Goal: Task Accomplishment & Management: Complete application form

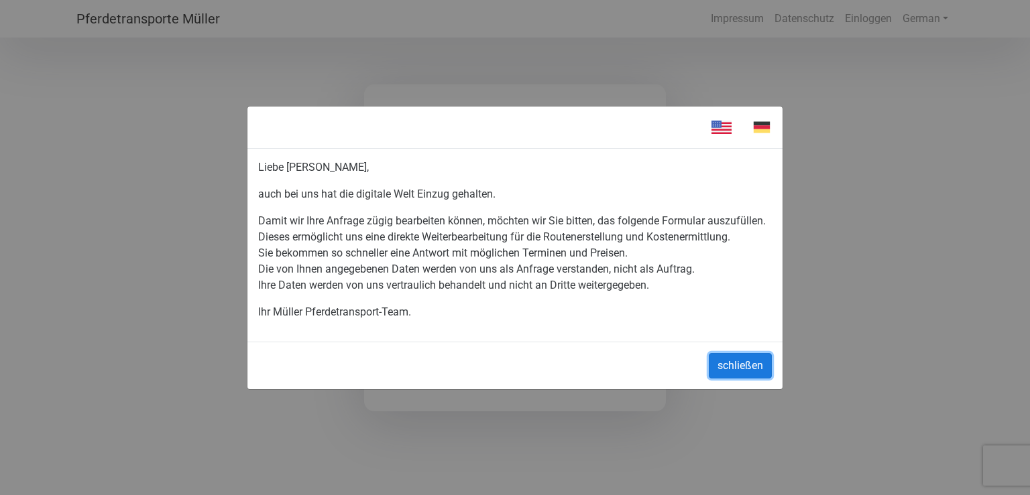
click at [733, 361] on button "schließen" at bounding box center [740, 365] width 63 height 25
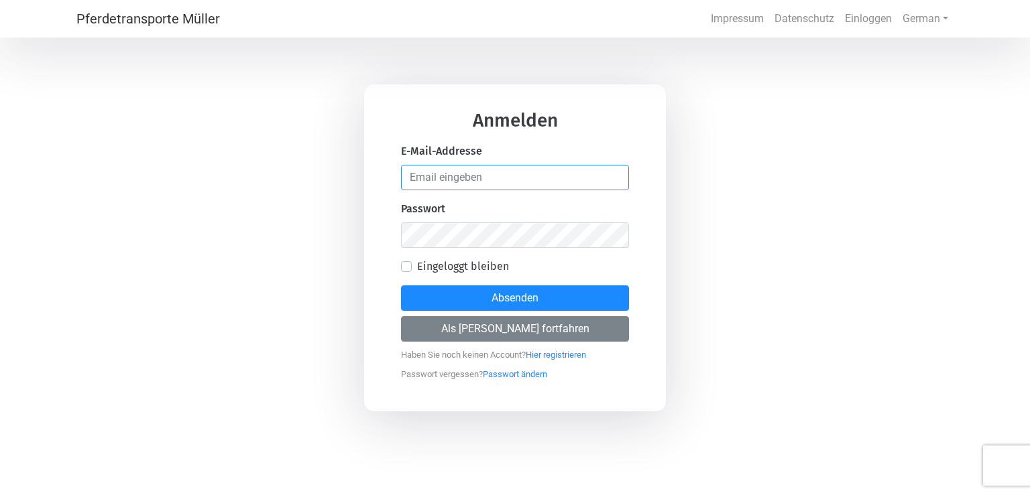
click at [462, 174] on input "email" at bounding box center [515, 177] width 228 height 25
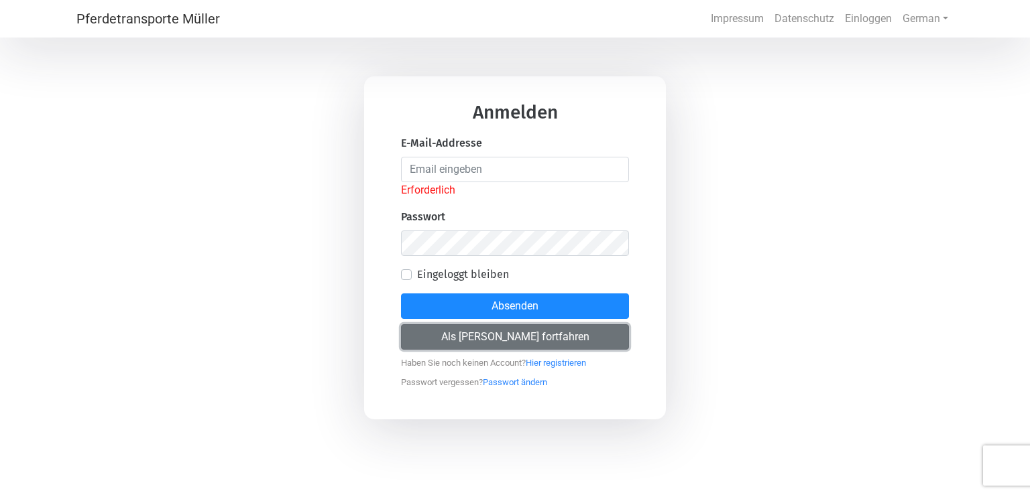
click at [538, 334] on button "Als [PERSON_NAME] fortfahren" at bounding box center [515, 337] width 228 height 25
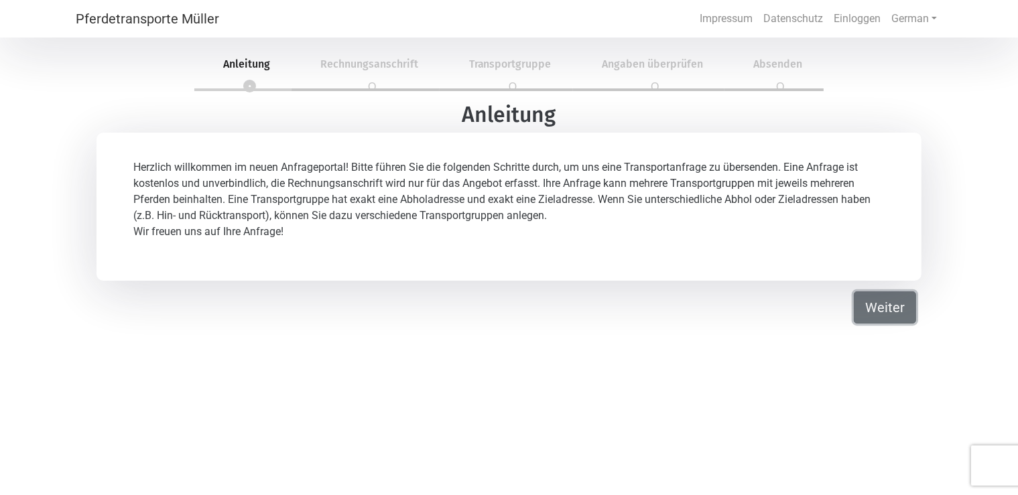
click at [882, 315] on button "Weiter" at bounding box center [885, 308] width 62 height 32
select select "DE"
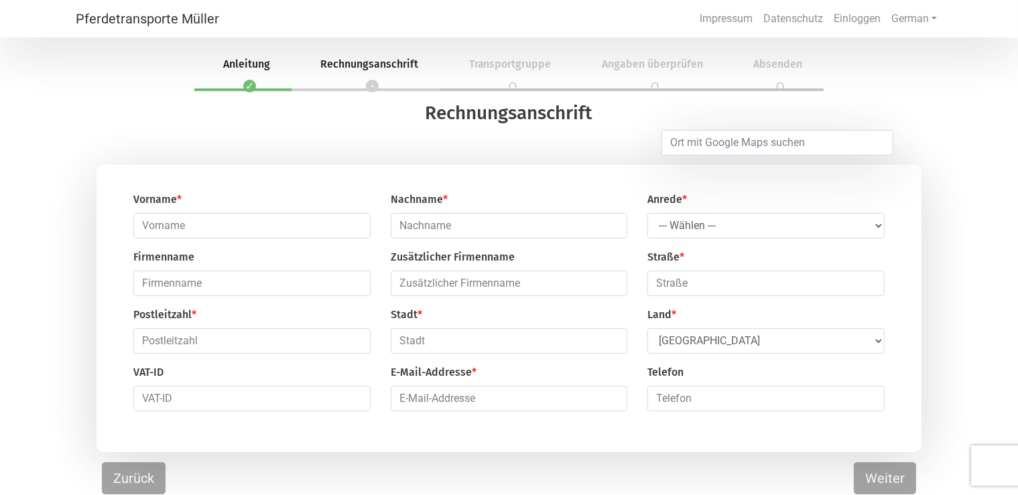
click at [329, 239] on div "Vorname * Nachname * Anrede * --- Wählen --- [PERSON_NAME] Frau [PERSON_NAME] Z…" at bounding box center [508, 307] width 771 height 231
click at [316, 229] on input "text" at bounding box center [251, 225] width 237 height 25
type input "a"
type input "[PERSON_NAME]"
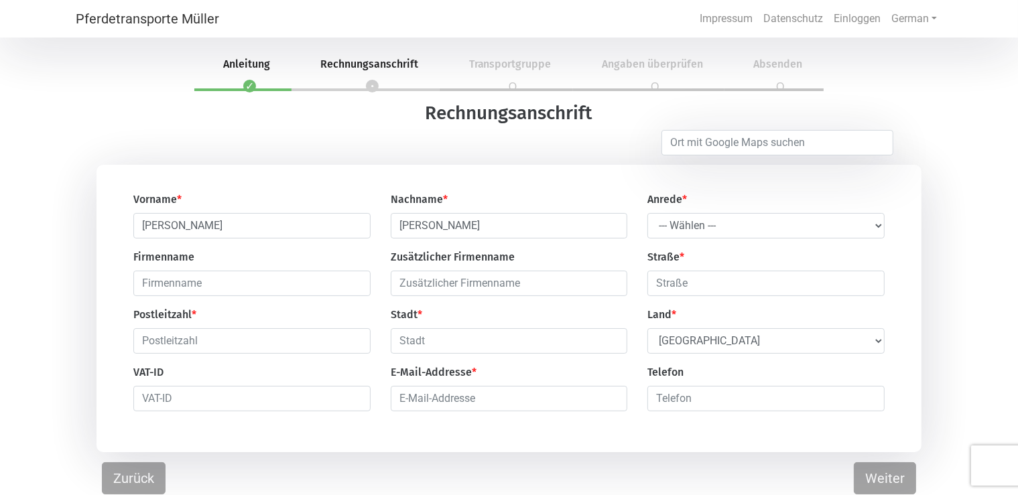
click at [714, 266] on div "Straße *" at bounding box center [766, 272] width 257 height 47
click at [648, 213] on select "--- Wählen --- Herr Frau" at bounding box center [766, 225] width 237 height 25
select select "Ms."
click option "Frau" at bounding box center [0, 0] width 0 height 0
click at [182, 340] on input "text" at bounding box center [251, 341] width 237 height 25
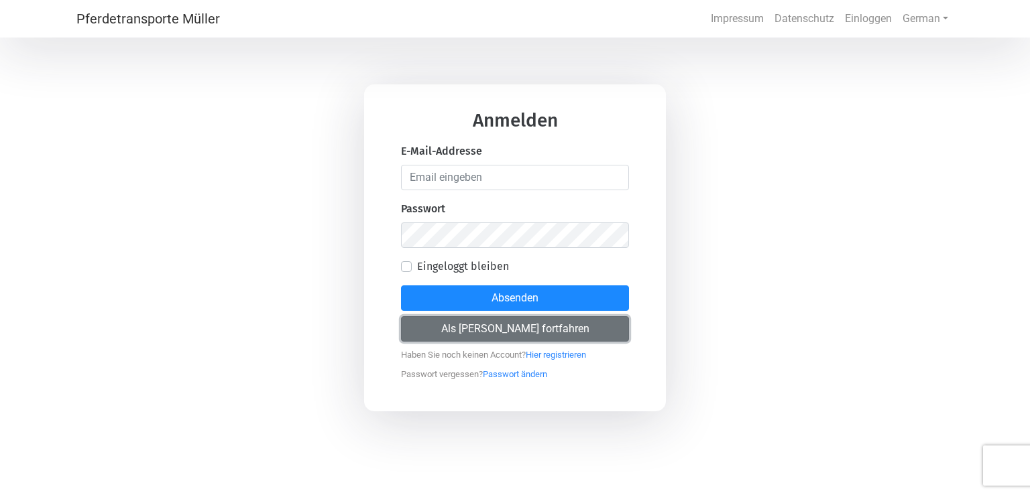
click at [475, 332] on button "Als [PERSON_NAME] fortfahren" at bounding box center [515, 328] width 228 height 25
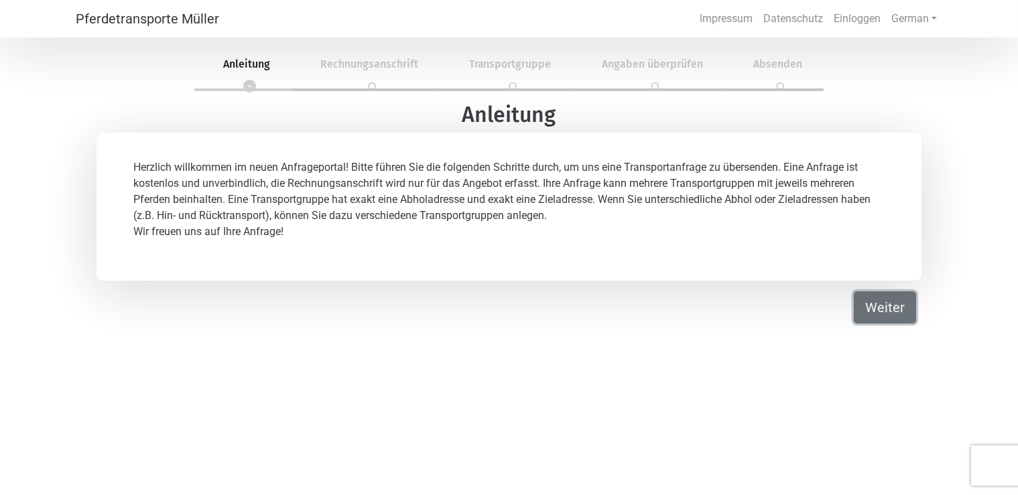
click at [898, 308] on button "Weiter" at bounding box center [885, 308] width 62 height 32
select select "DE"
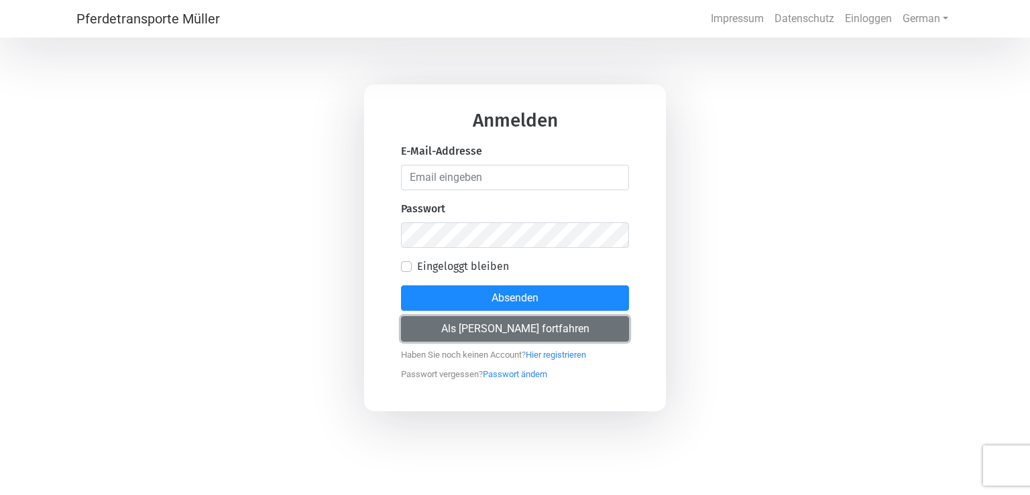
click at [551, 335] on button "Als [PERSON_NAME] fortfahren" at bounding box center [515, 328] width 228 height 25
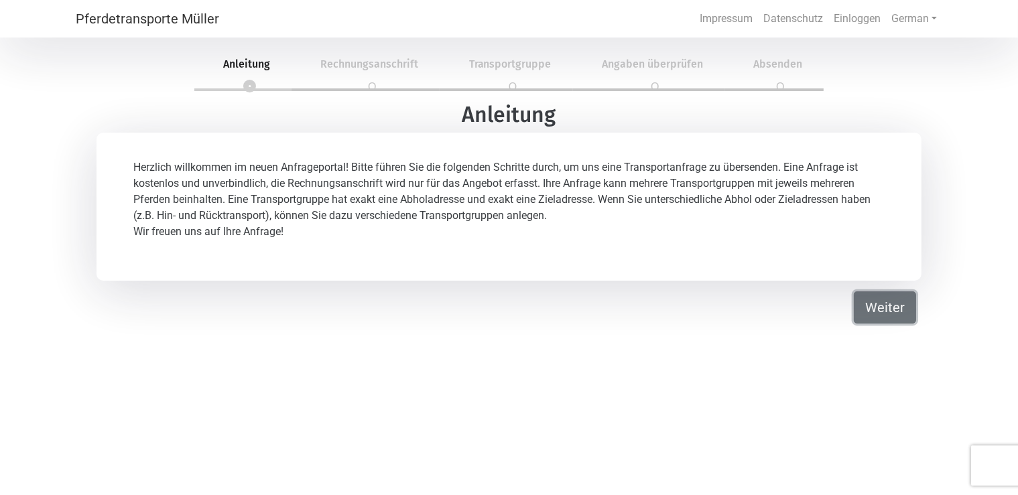
click at [884, 299] on button "Weiter" at bounding box center [885, 308] width 62 height 32
select select "DE"
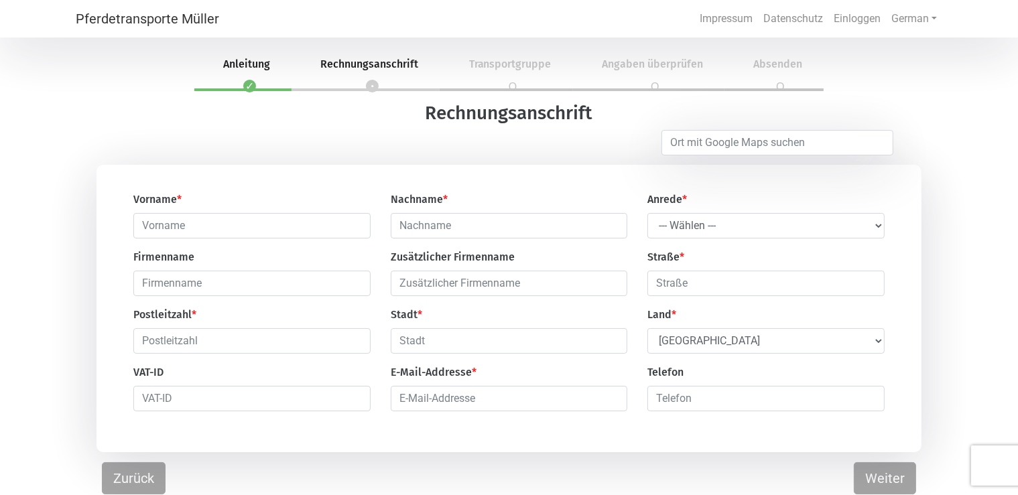
click at [214, 212] on div "Vorname *" at bounding box center [251, 215] width 257 height 47
click at [215, 224] on input "text" at bounding box center [251, 225] width 237 height 25
type input "[PERSON_NAME]"
type input "Glander"
click at [750, 196] on div "Anrede * --- Wählen --- Herr Frau" at bounding box center [766, 215] width 257 height 47
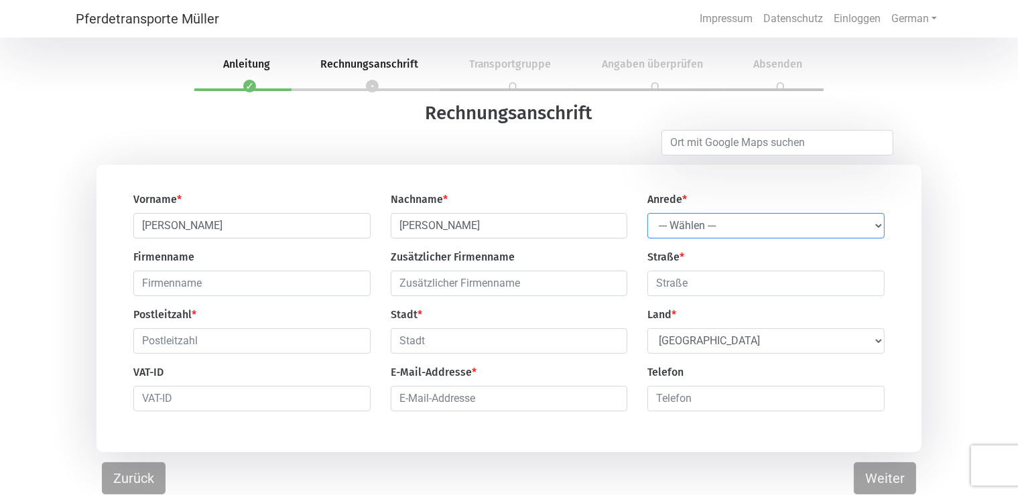
click at [648, 213] on select "--- Wählen --- Herr Frau" at bounding box center [766, 225] width 237 height 25
select select "Ms."
click option "Frau" at bounding box center [0, 0] width 0 height 0
click at [720, 288] on input "text" at bounding box center [766, 283] width 237 height 25
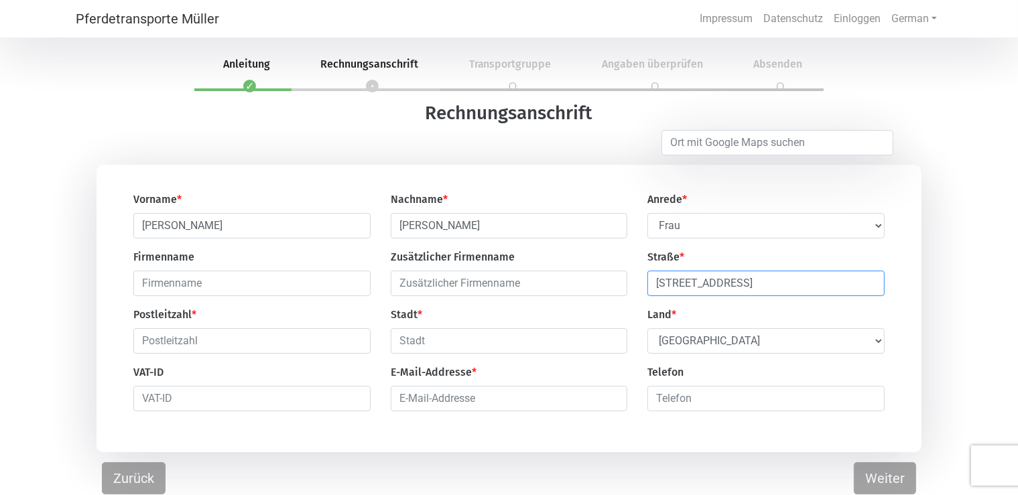
type input "Doppelngasse 28b"
click at [282, 366] on div "Vorname * Anabel Nachname * Glander Anrede * --- Wählen --- Herr Frau Firmennam…" at bounding box center [508, 307] width 771 height 231
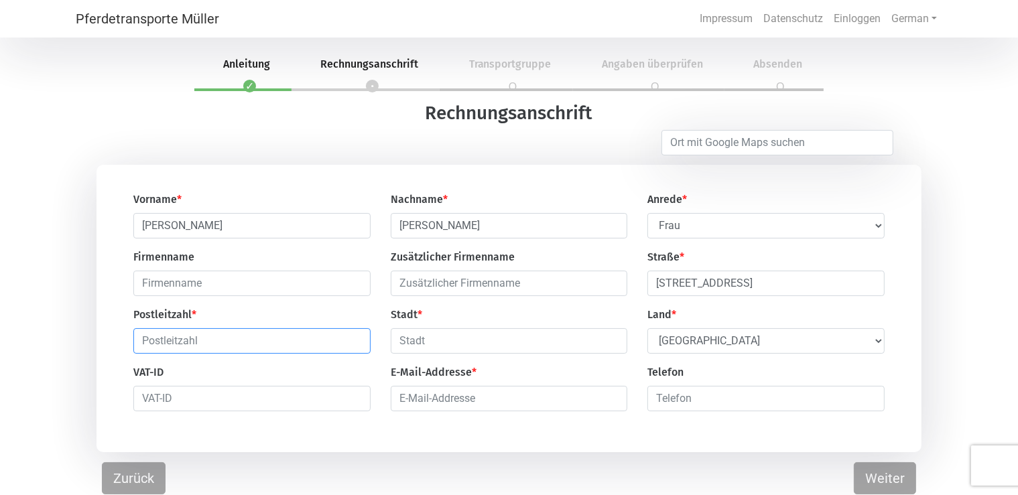
click at [272, 351] on input "text" at bounding box center [251, 341] width 237 height 25
type input "3400"
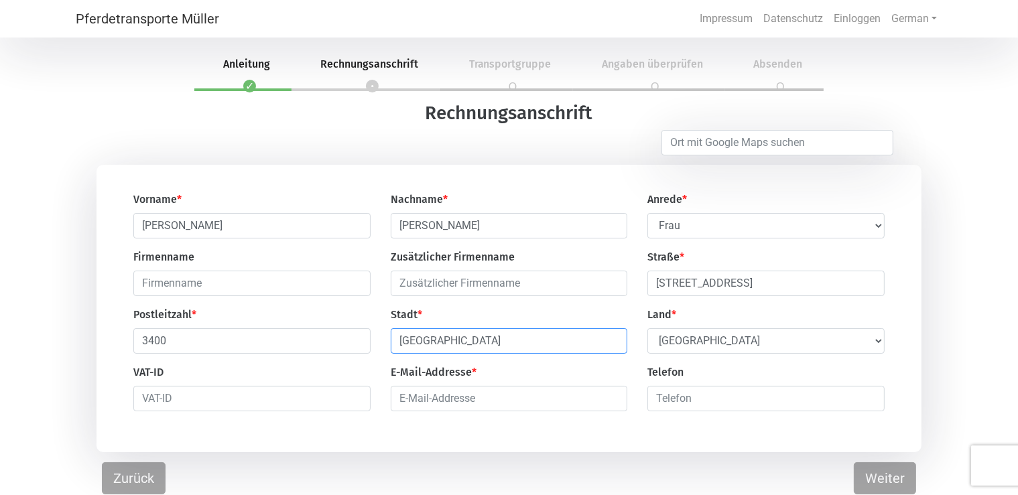
type input "Klosterneuburg"
click at [722, 366] on div "Vorname * Anabel Nachname * Glander Anrede * --- Wählen --- Herr Frau Firmennam…" at bounding box center [508, 307] width 771 height 231
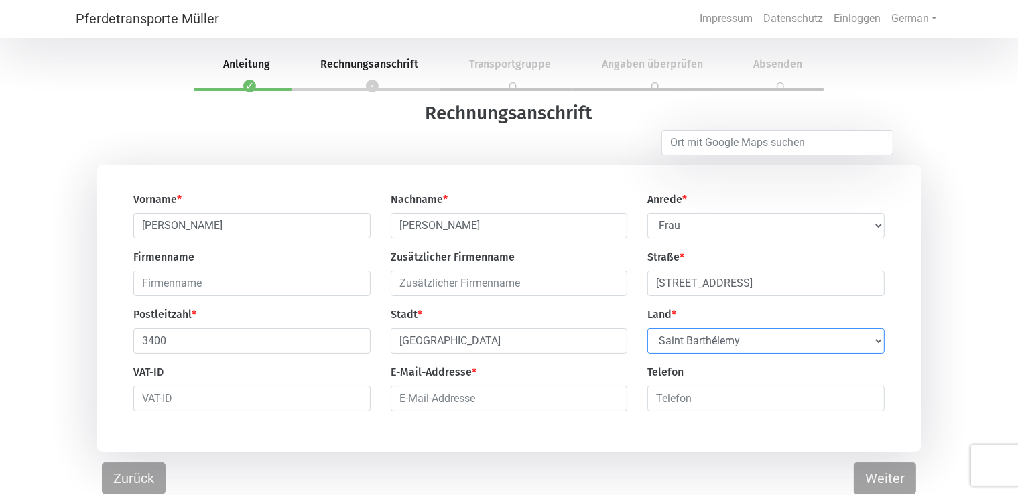
click option "Saint Barthélemy" at bounding box center [0, 0] width 0 height 0
click at [727, 346] on select "Select Country Afghanistan Åland Islands Albania Algeria American Samoa Andorra…" at bounding box center [766, 341] width 237 height 25
click at [648, 329] on select "Select Country Afghanistan Åland Islands Albania Algeria American Samoa Andorra…" at bounding box center [766, 341] width 237 height 25
select select "AT"
click option "[GEOGRAPHIC_DATA]" at bounding box center [0, 0] width 0 height 0
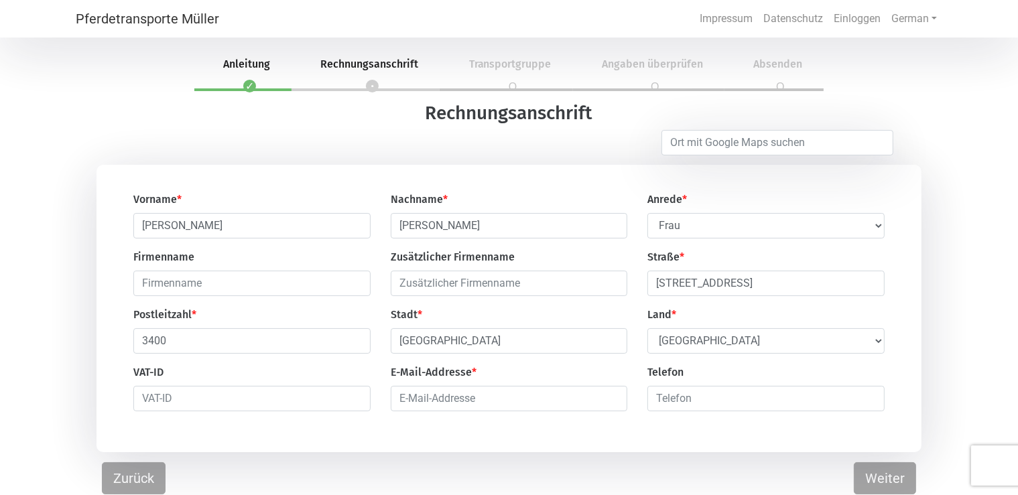
click at [479, 390] on div "E-Mail-Addresse *" at bounding box center [509, 388] width 257 height 47
click at [473, 404] on input "email" at bounding box center [509, 398] width 237 height 25
type input "anabel.glander@aon.at"
type input "0"
type input "+4366473764643"
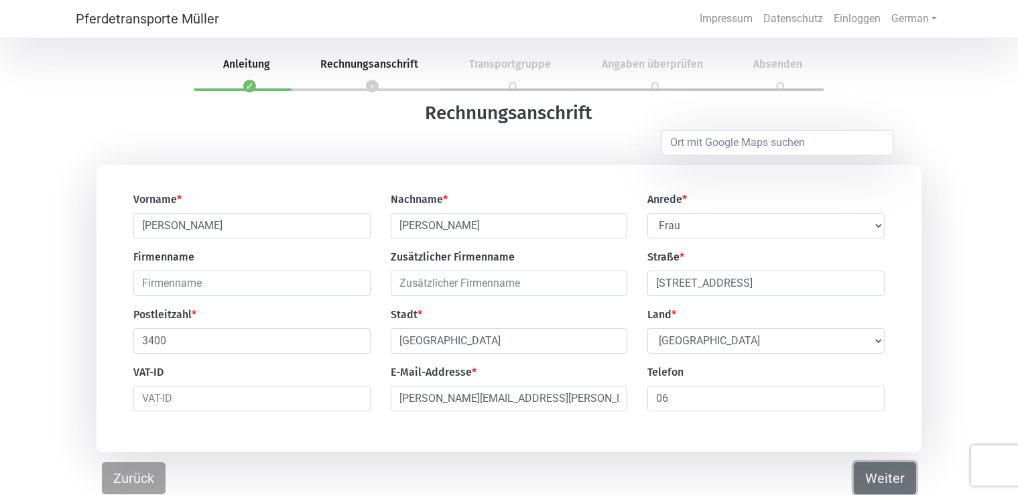
click at [905, 479] on button "Weiter" at bounding box center [885, 479] width 62 height 32
select select "DE"
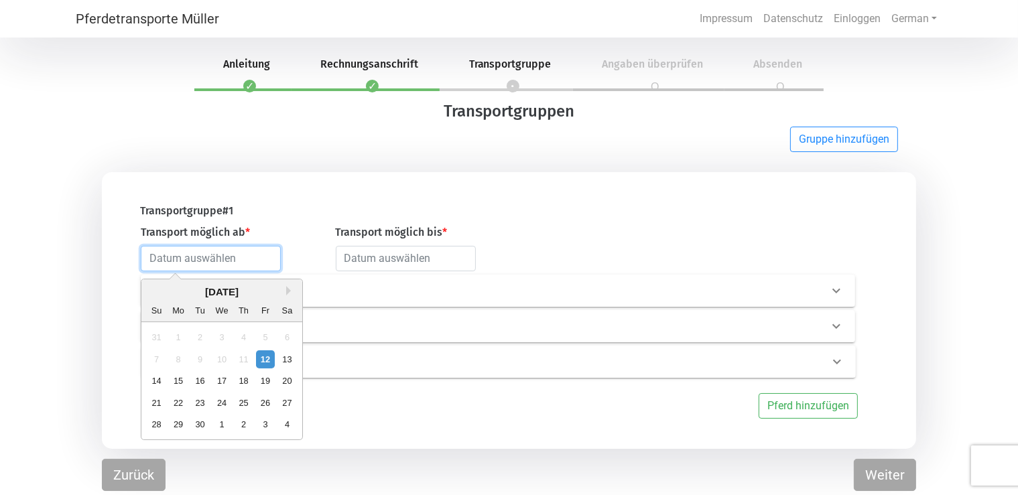
click at [202, 262] on input "text" at bounding box center [211, 258] width 140 height 25
click at [289, 361] on div "13" at bounding box center [287, 359] width 18 height 18
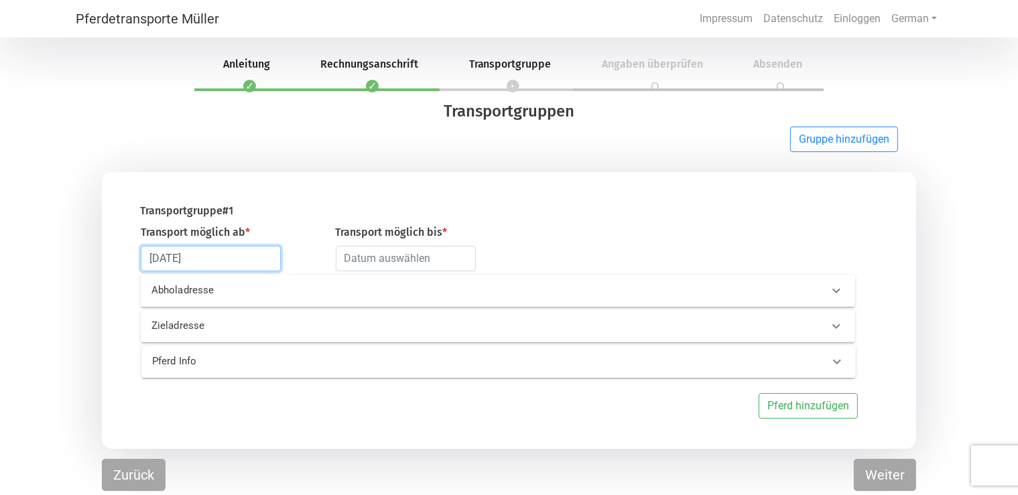
click at [232, 259] on input "2025-09-13" at bounding box center [211, 258] width 140 height 25
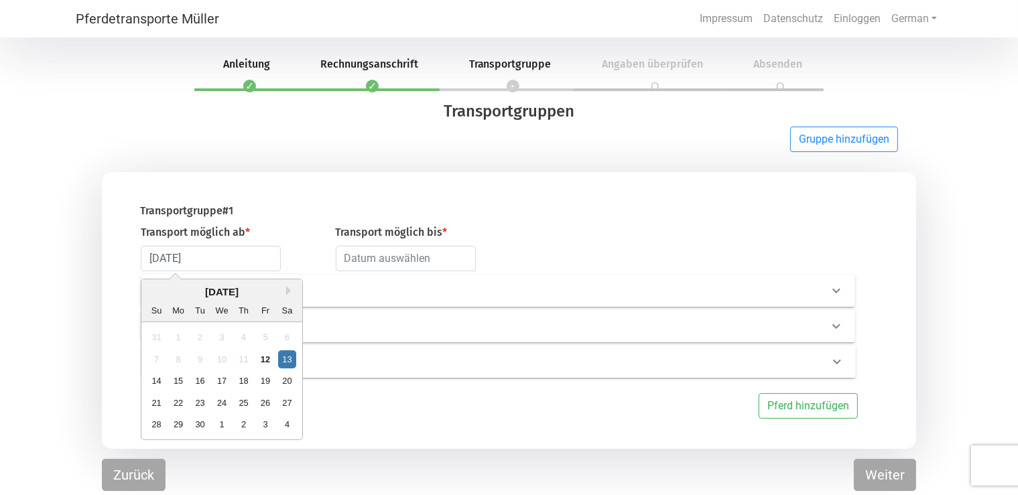
click at [159, 388] on div "14" at bounding box center [157, 381] width 18 height 18
type input "2025-09-14"
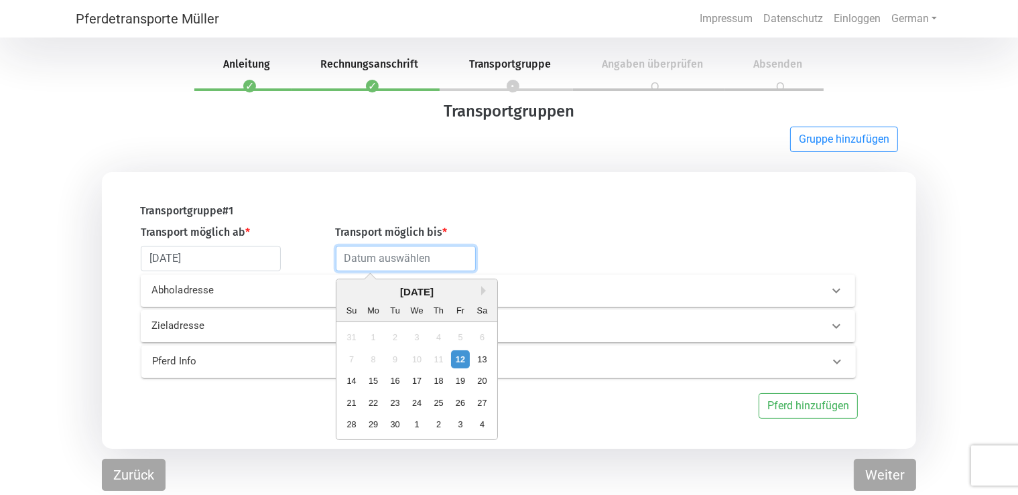
click at [411, 267] on input "text" at bounding box center [406, 258] width 140 height 25
click at [480, 380] on div "20" at bounding box center [482, 381] width 18 height 18
type input "2025-09-20"
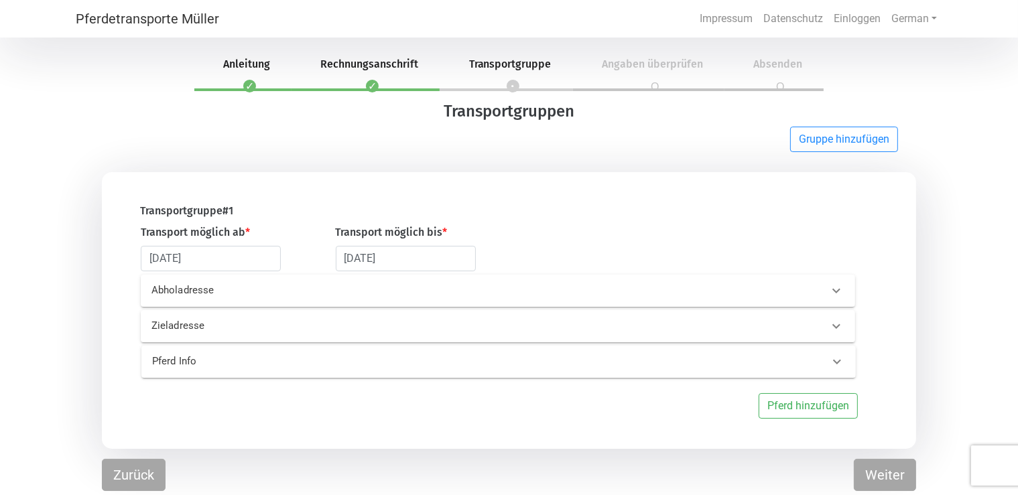
click at [170, 280] on div "Abholadresse" at bounding box center [498, 291] width 715 height 32
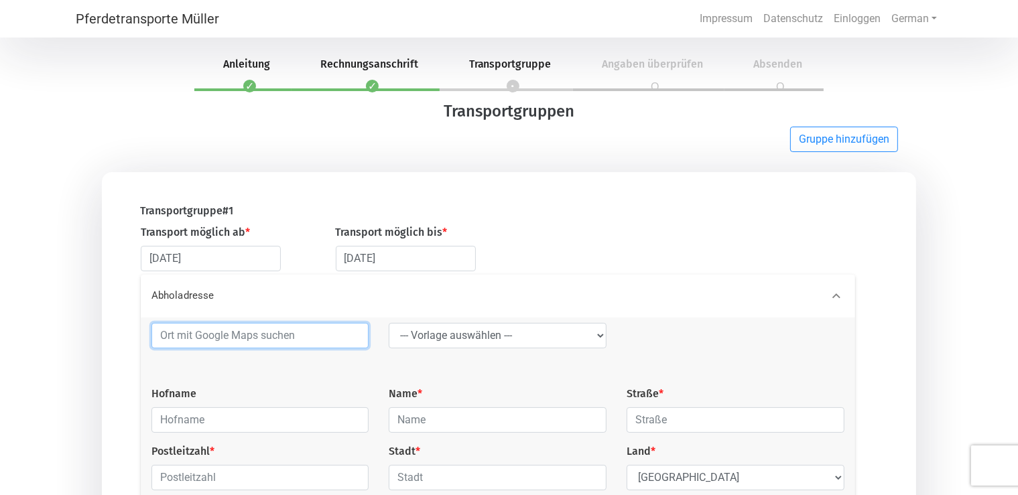
click at [205, 339] on input at bounding box center [261, 335] width 218 height 25
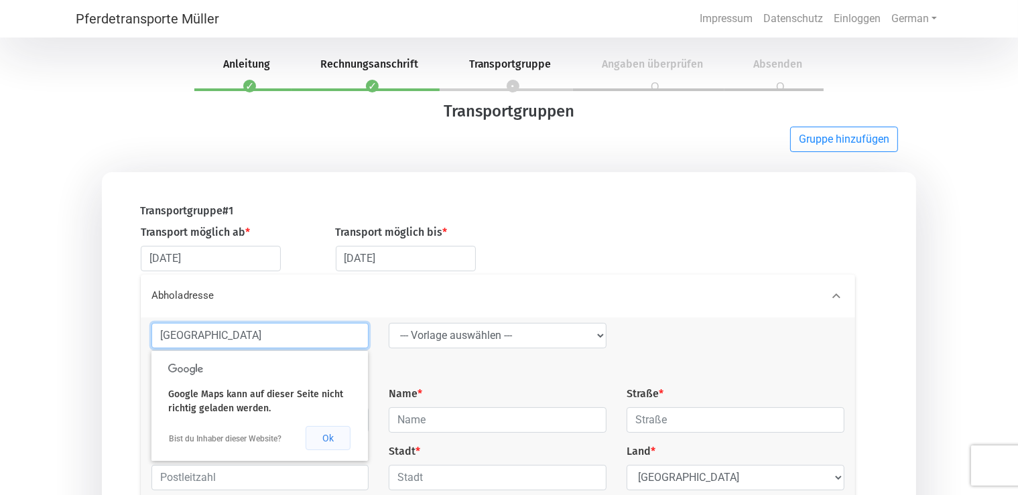
type input "Bad Wörishofen"
click at [335, 438] on button "Ok" at bounding box center [328, 438] width 45 height 24
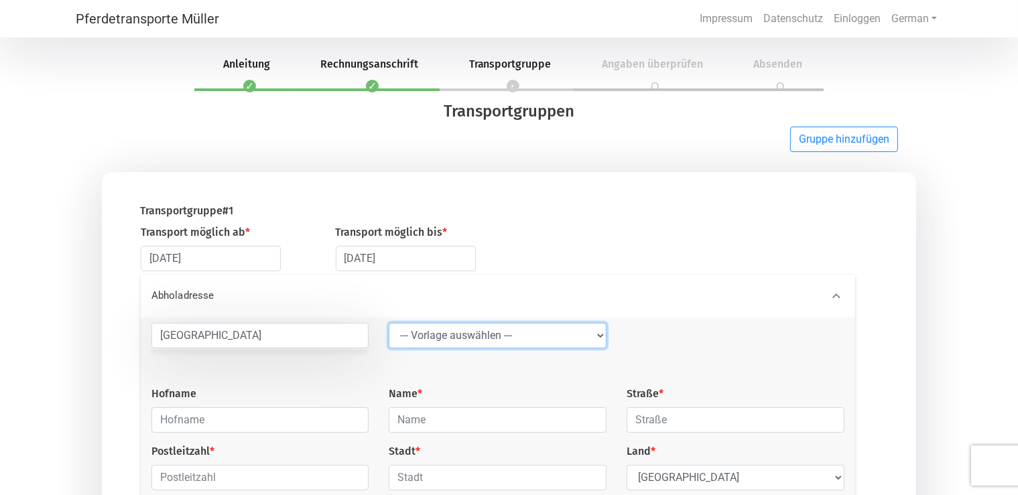
click at [389, 323] on select "--- Vorlage auswählen --- LGG" at bounding box center [498, 335] width 218 height 25
drag, startPoint x: 500, startPoint y: 326, endPoint x: 710, endPoint y: 384, distance: 218.3
click at [707, 384] on div at bounding box center [736, 354] width 238 height 63
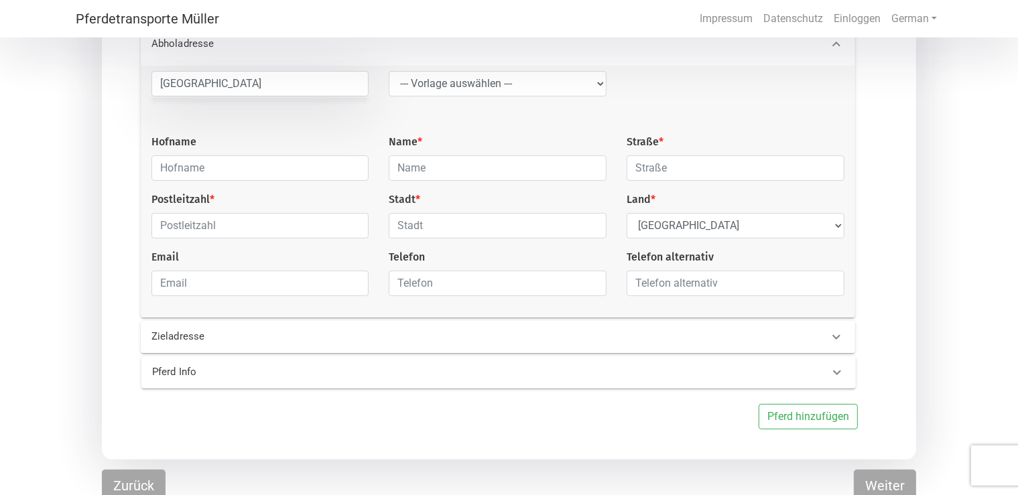
scroll to position [263, 0]
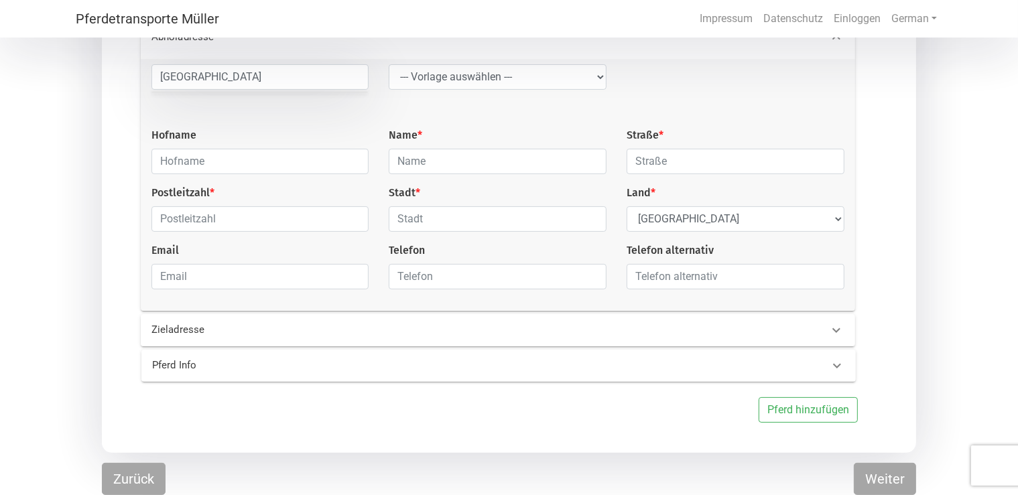
click at [178, 333] on p "Zieladresse" at bounding box center [309, 329] width 314 height 15
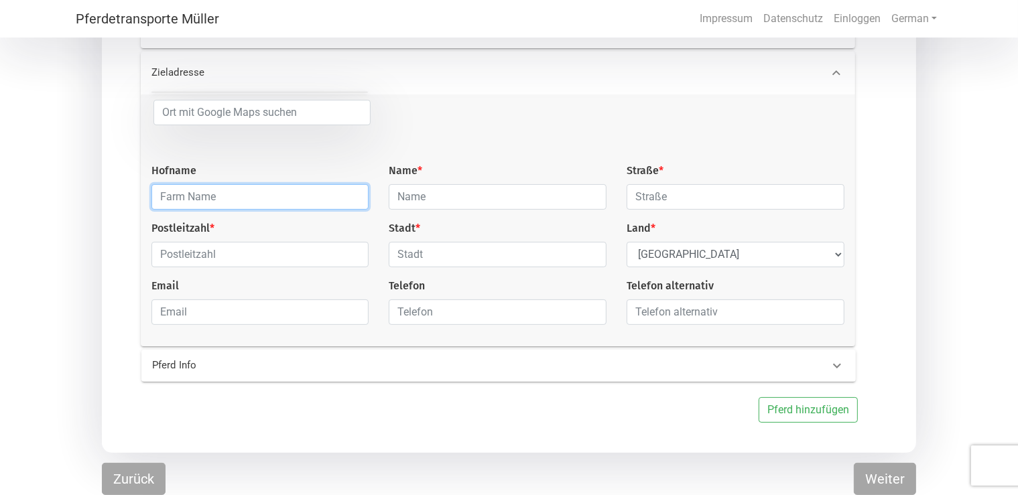
click at [232, 194] on input "text" at bounding box center [261, 196] width 218 height 25
type input "Zuckermantelhof"
click at [503, 401] on div "Pferd hinzufügen" at bounding box center [491, 410] width 768 height 25
click at [481, 375] on 0 "Pferd Info" at bounding box center [498, 366] width 715 height 32
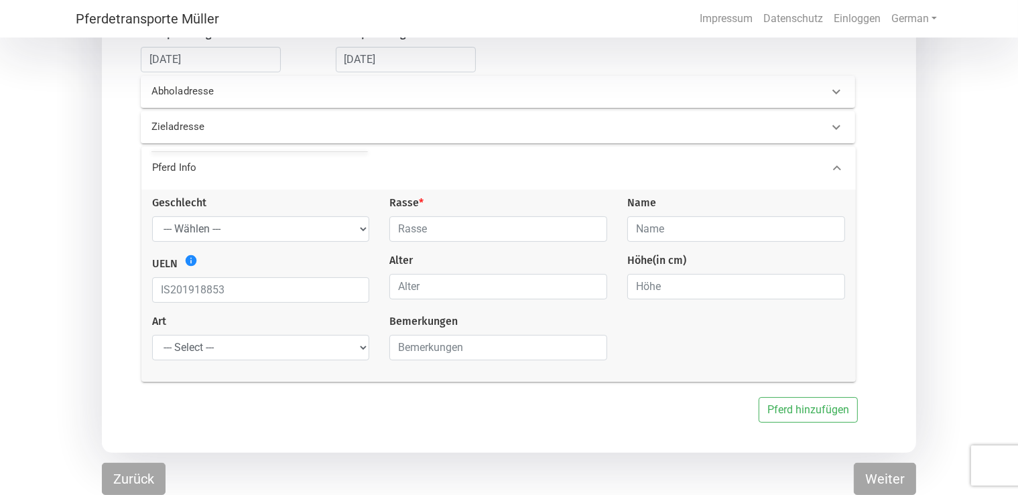
scroll to position [203, 0]
click at [152, 217] on select "--- Wählen --- Hengst Wallach Stute" at bounding box center [261, 229] width 218 height 25
select select "gelding"
click option "Wallach" at bounding box center [0, 0] width 0 height 0
click at [465, 208] on div "Rasse *" at bounding box center [498, 218] width 238 height 47
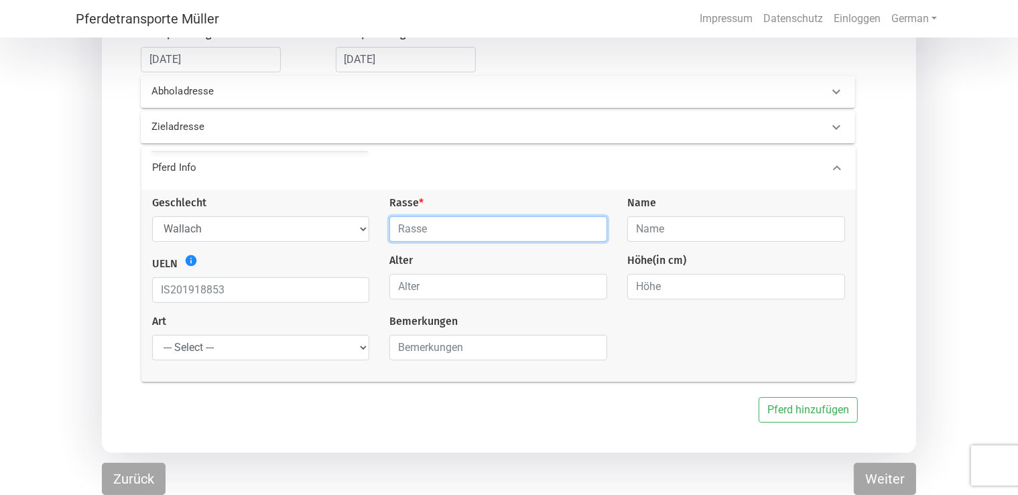
click at [462, 232] on input "text" at bounding box center [499, 229] width 218 height 25
click at [461, 229] on input "text" at bounding box center [499, 229] width 218 height 25
type input "L"
type input "Oldenburger"
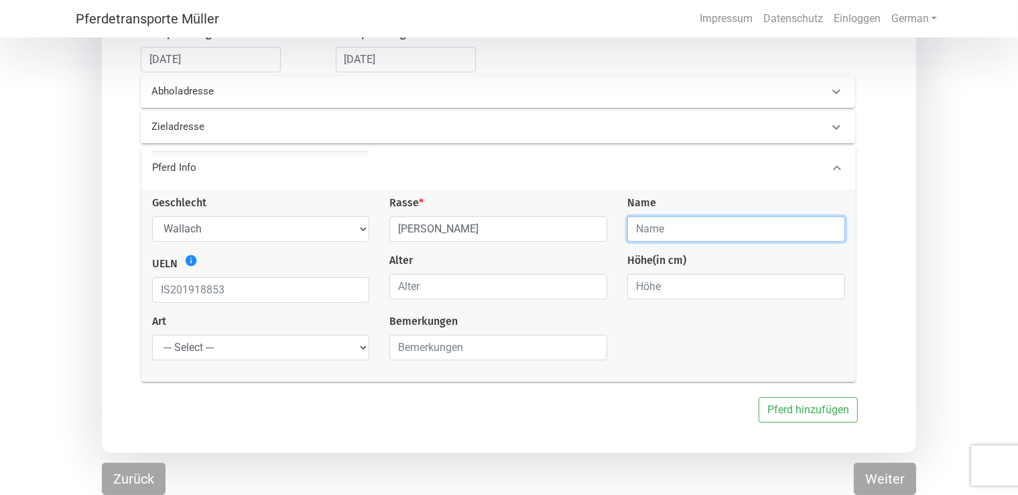
click at [707, 235] on input "text" at bounding box center [737, 229] width 218 height 25
type input "Levi"
click at [493, 292] on input "number" at bounding box center [499, 286] width 218 height 25
type input "1"
type input "7"
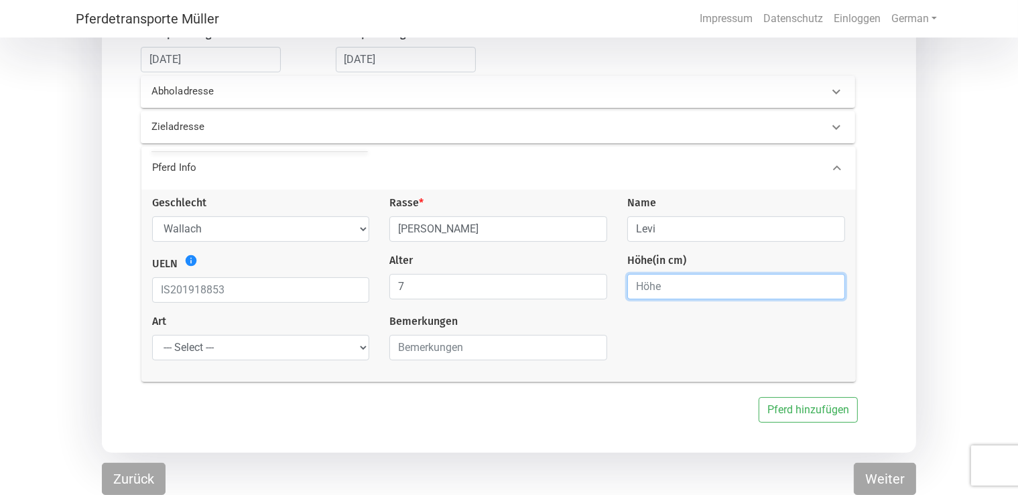
click at [699, 283] on input "number" at bounding box center [737, 286] width 218 height 25
type input "165"
click at [274, 361] on div "Geschlecht --- Wählen --- Hengst Wallach Stute Rasse * Oldenburger Name Levi UE…" at bounding box center [498, 283] width 713 height 176
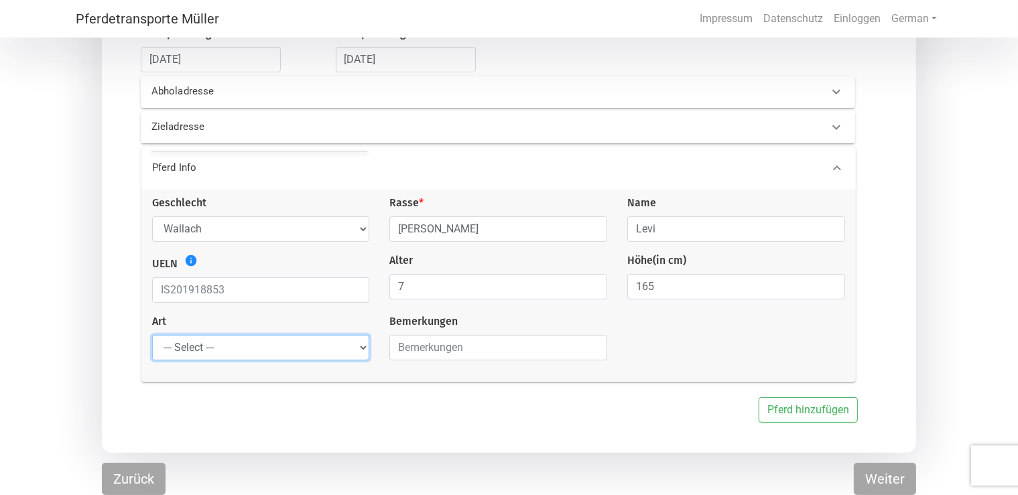
click at [152, 335] on select "--- Select --- Problempferd Reitpferd Rohes Pferd Fohlen" at bounding box center [261, 347] width 218 height 25
select select "saddle_horse"
click option "Reitpferd" at bounding box center [0, 0] width 0 height 0
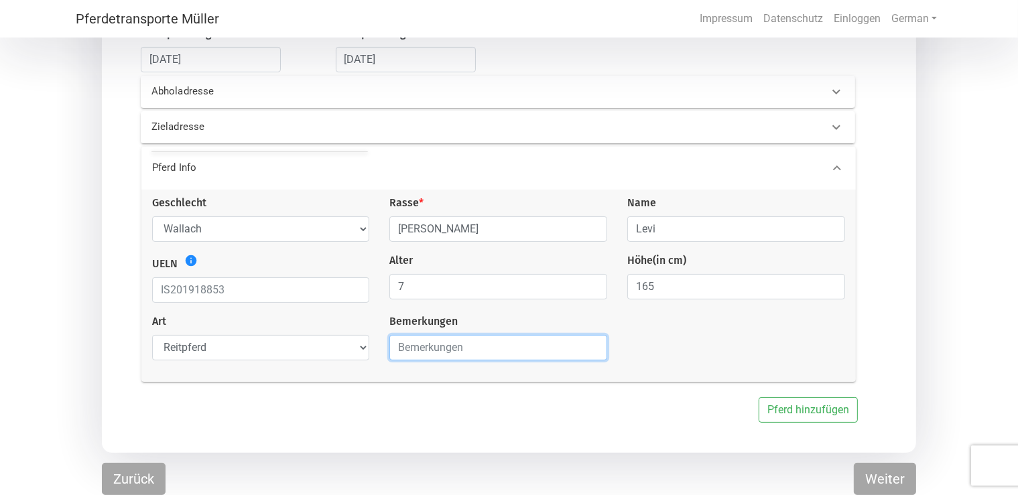
click at [447, 346] on input "text" at bounding box center [499, 347] width 218 height 25
click at [449, 347] on input "text" at bounding box center [499, 347] width 218 height 25
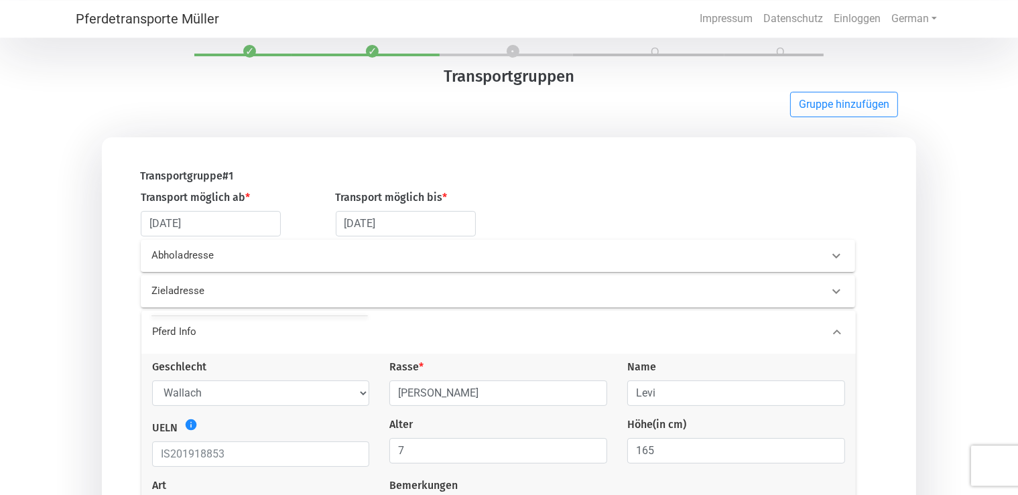
scroll to position [0, 0]
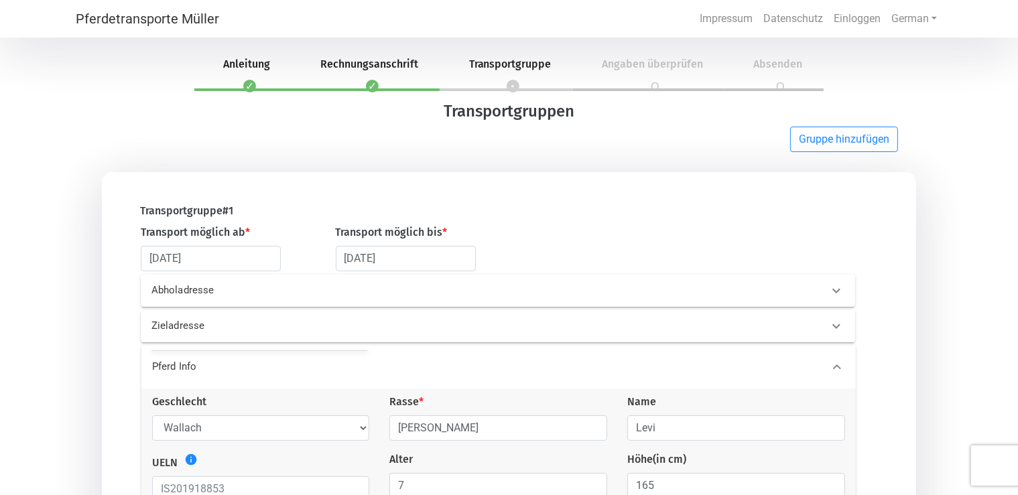
click at [316, 322] on p "Zieladresse" at bounding box center [309, 325] width 314 height 15
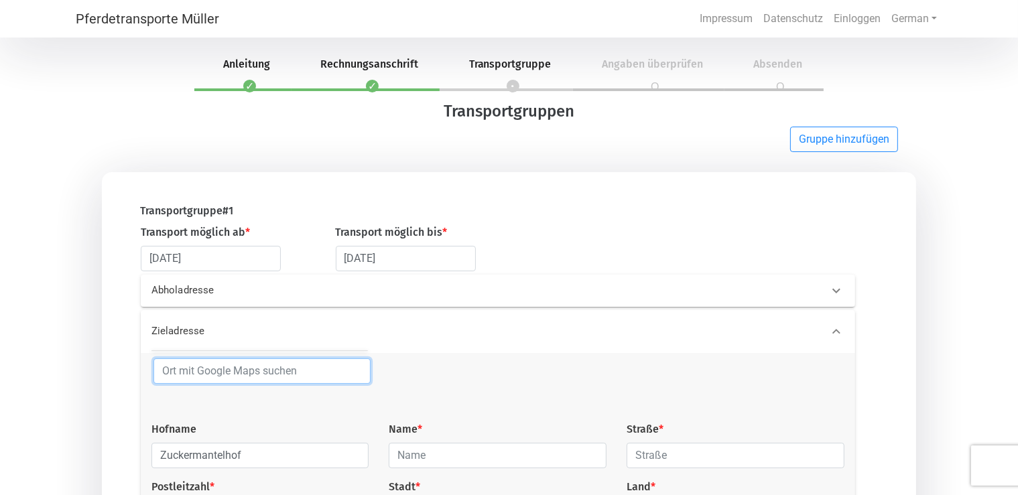
click at [296, 371] on input at bounding box center [263, 371] width 218 height 25
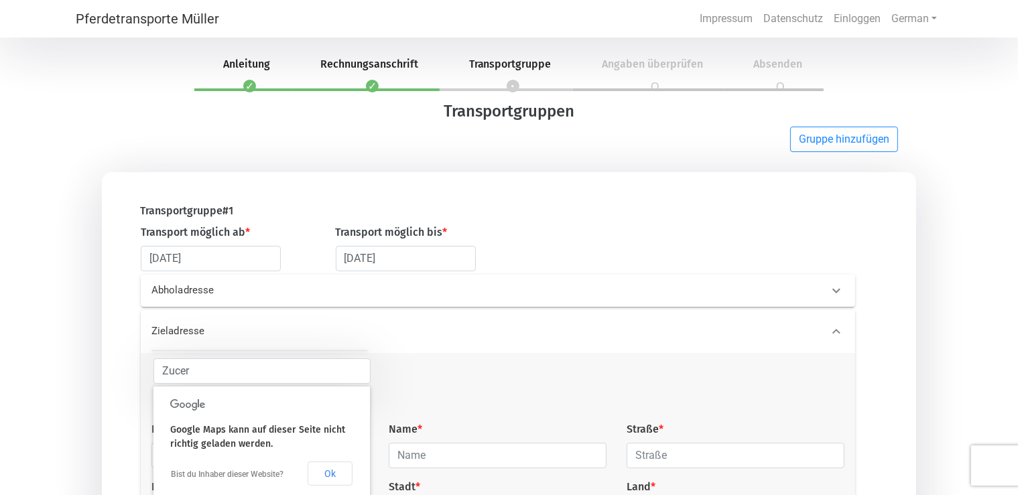
click at [276, 402] on div at bounding box center [261, 405] width 183 height 16
click at [329, 476] on button "Ok" at bounding box center [330, 474] width 45 height 24
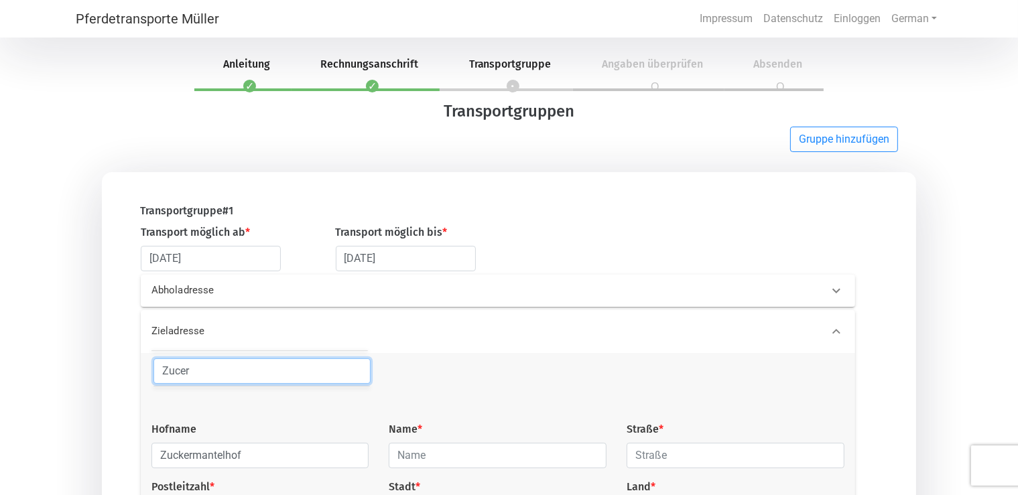
click at [243, 369] on input "Zucer" at bounding box center [263, 371] width 218 height 25
type input "Z"
